Goal: Task Accomplishment & Management: Complete application form

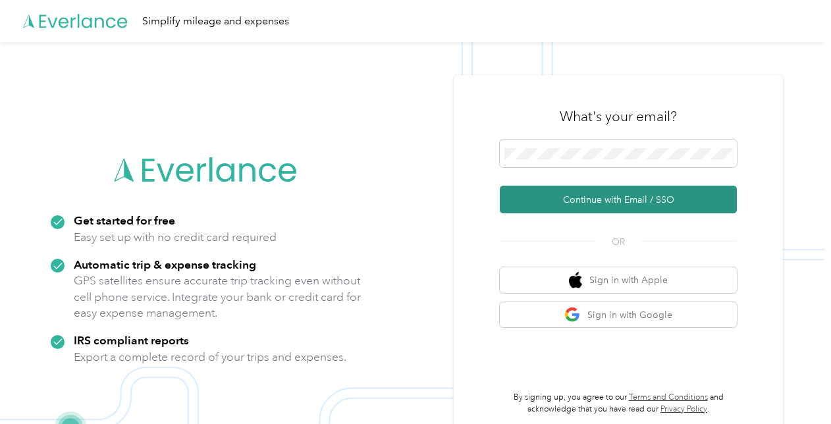
click at [572, 192] on button "Continue with Email / SSO" at bounding box center [618, 200] width 237 height 28
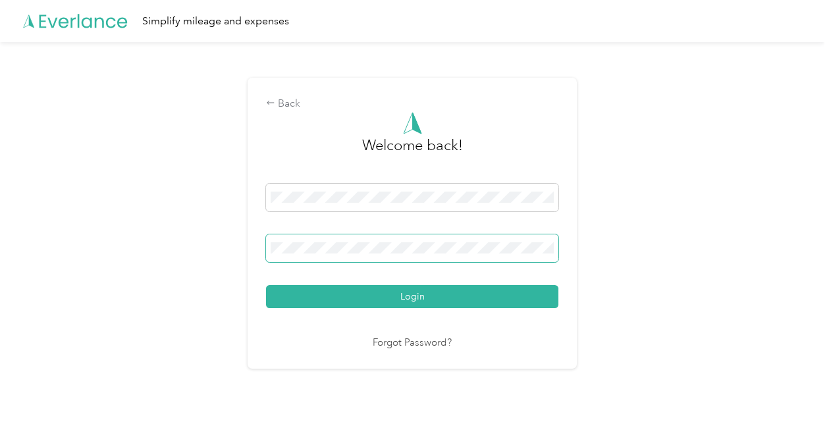
click at [266, 285] on button "Login" at bounding box center [412, 296] width 292 height 23
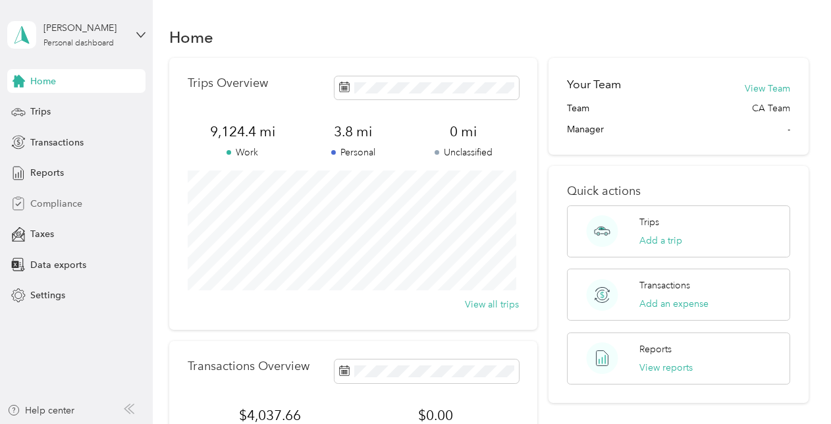
click at [55, 209] on span "Compliance" at bounding box center [56, 204] width 52 height 14
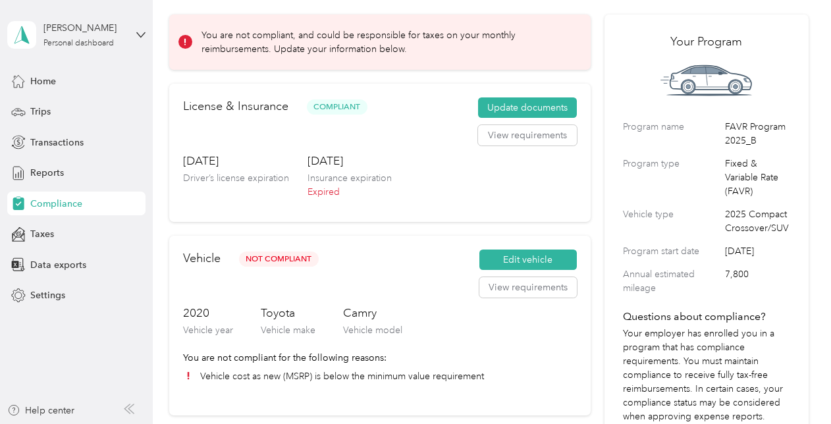
scroll to position [52, 0]
click at [515, 107] on button "Update documents" at bounding box center [527, 108] width 99 height 21
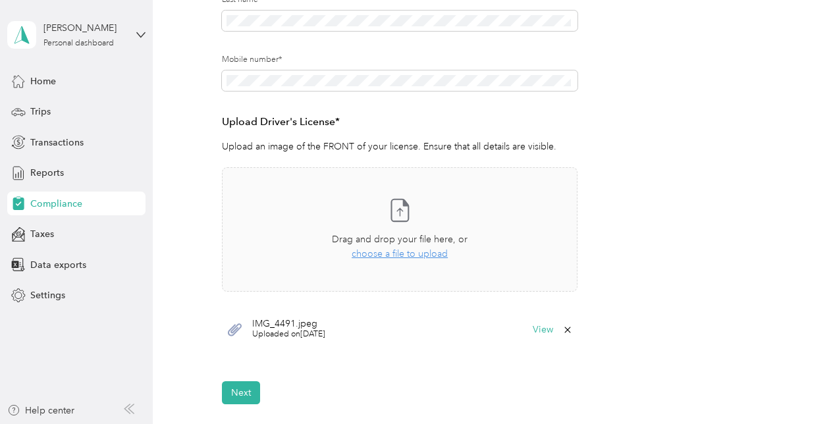
scroll to position [267, 0]
click at [402, 256] on span "choose a file to upload" at bounding box center [400, 253] width 96 height 11
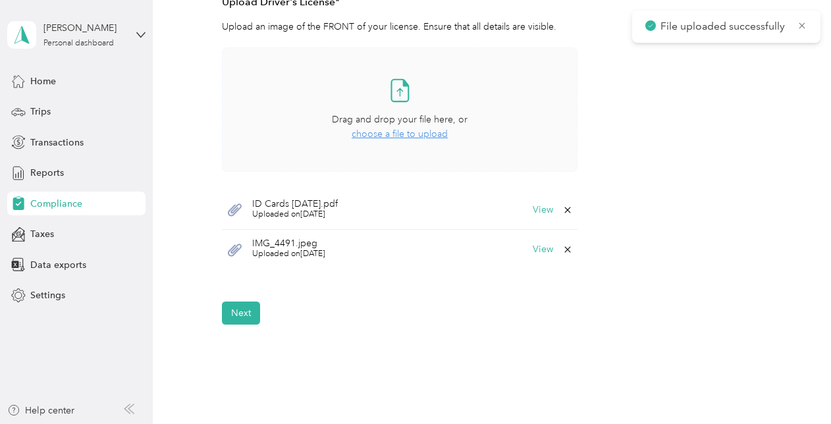
scroll to position [387, 0]
click at [563, 248] on icon at bounding box center [568, 249] width 11 height 11
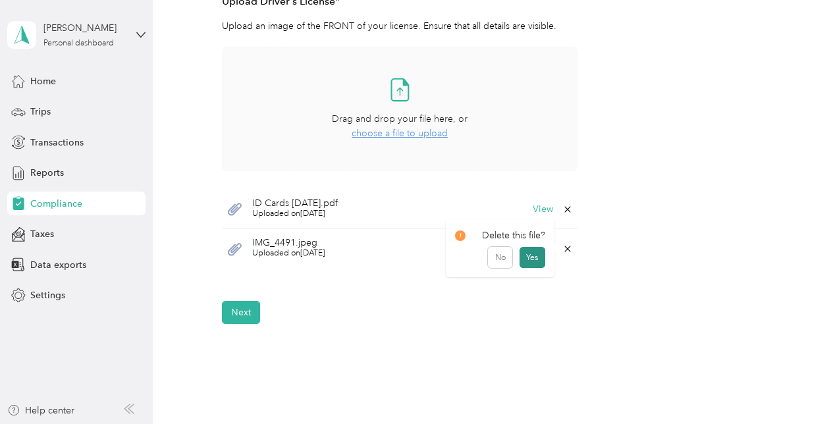
click at [535, 257] on button "Yes" at bounding box center [533, 257] width 26 height 21
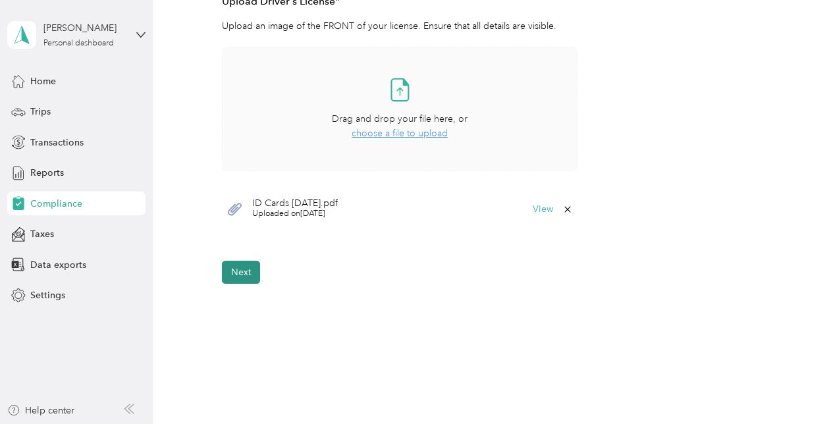
click at [241, 271] on button "Next" at bounding box center [241, 272] width 38 height 23
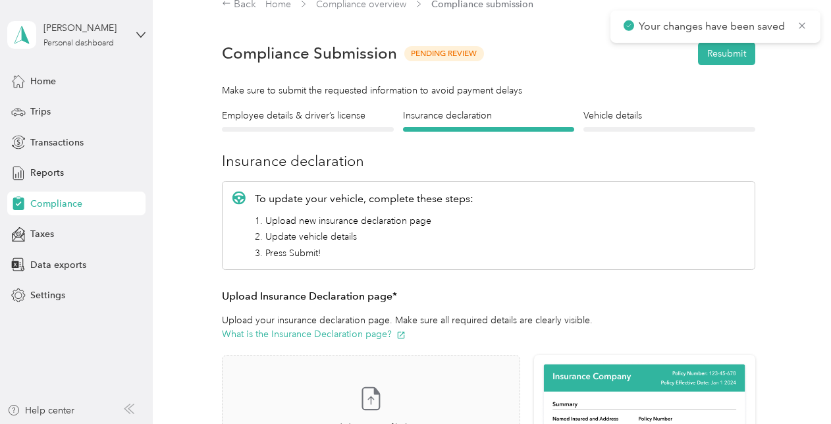
scroll to position [16, 0]
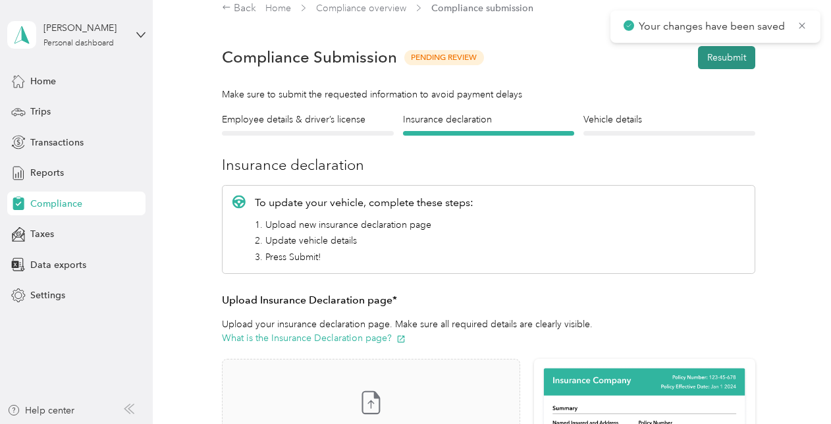
click at [744, 55] on button "Resubmit" at bounding box center [726, 57] width 57 height 23
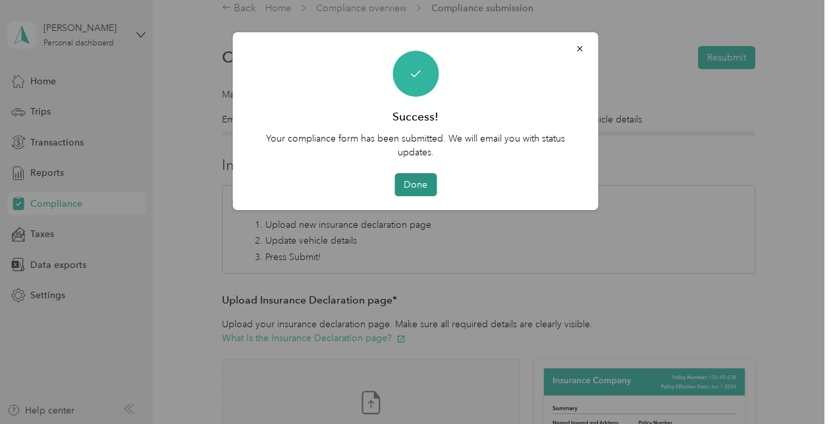
click at [428, 186] on button "Done" at bounding box center [416, 184] width 42 height 23
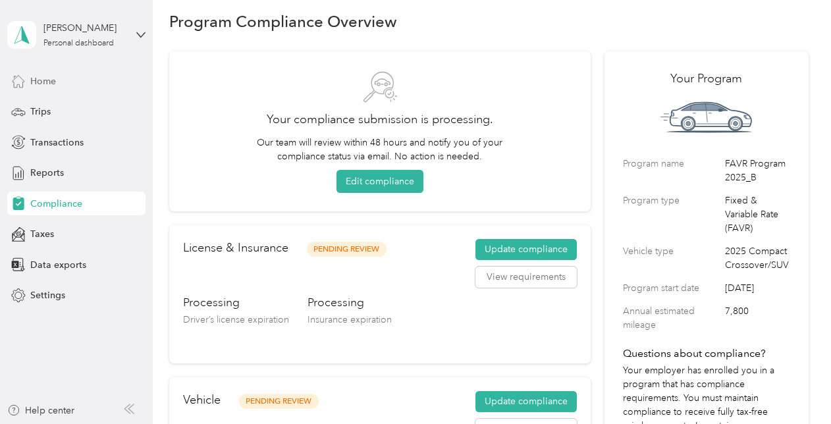
click at [53, 80] on span "Home" at bounding box center [43, 81] width 26 height 14
